Goal: Task Accomplishment & Management: Manage account settings

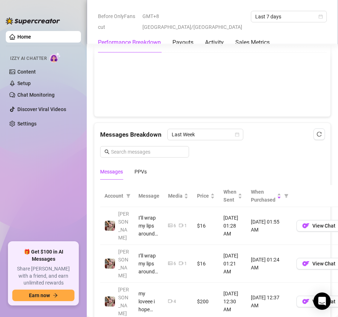
scroll to position [547, 0]
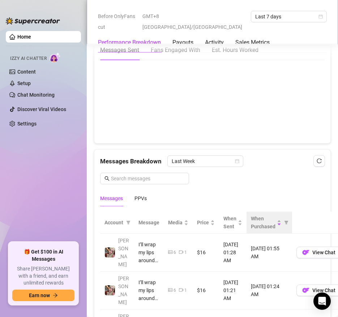
click at [256, 212] on th "When Purchased" at bounding box center [268, 223] width 45 height 22
click at [258, 215] on span "When Purchased" at bounding box center [263, 223] width 25 height 16
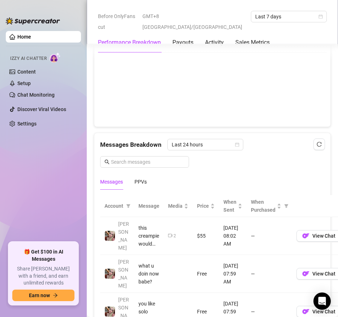
scroll to position [595, 0]
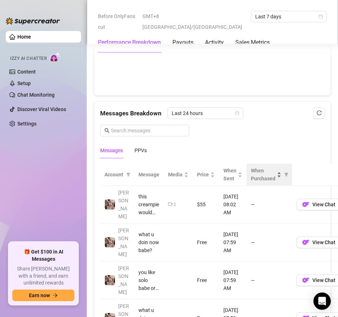
click at [268, 167] on span "When Purchased" at bounding box center [263, 175] width 25 height 16
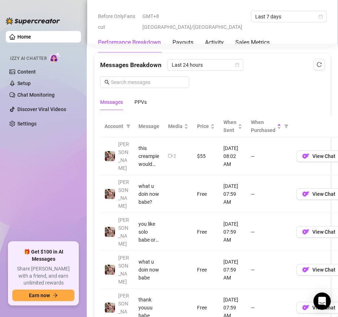
scroll to position [667, 0]
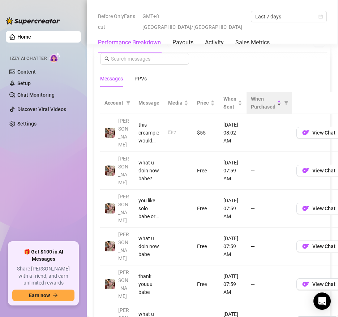
click at [264, 99] on span "When Purchased" at bounding box center [263, 103] width 25 height 16
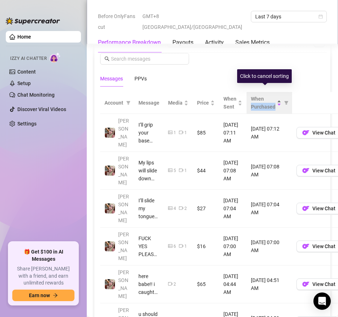
click at [264, 99] on span "When Purchased" at bounding box center [263, 103] width 25 height 16
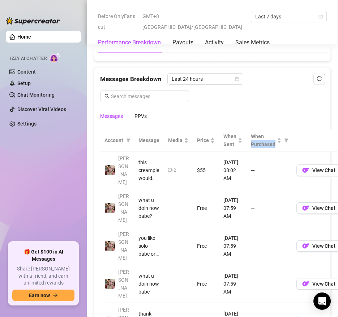
scroll to position [615, 0]
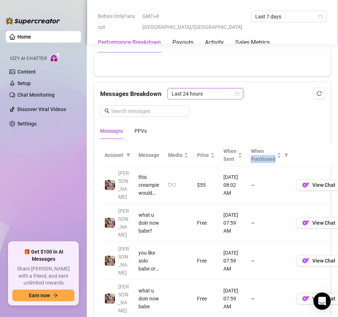
click at [231, 88] on span "Last 24 hours" at bounding box center [204, 93] width 67 height 11
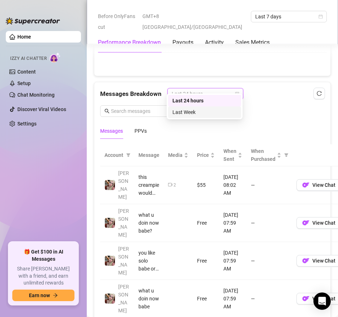
click at [224, 113] on div "Last Week" at bounding box center [204, 112] width 64 height 8
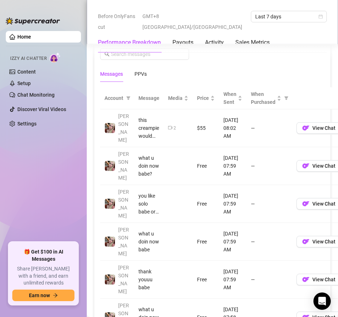
scroll to position [655, 0]
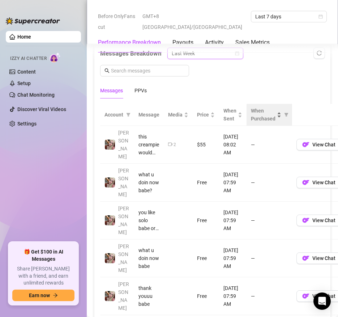
click at [269, 107] on span "When Purchased" at bounding box center [263, 115] width 25 height 16
click at [264, 115] on th "When Purchased" at bounding box center [268, 115] width 45 height 22
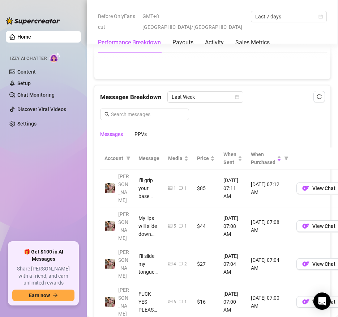
scroll to position [579, 0]
